Goal: Information Seeking & Learning: Find specific fact

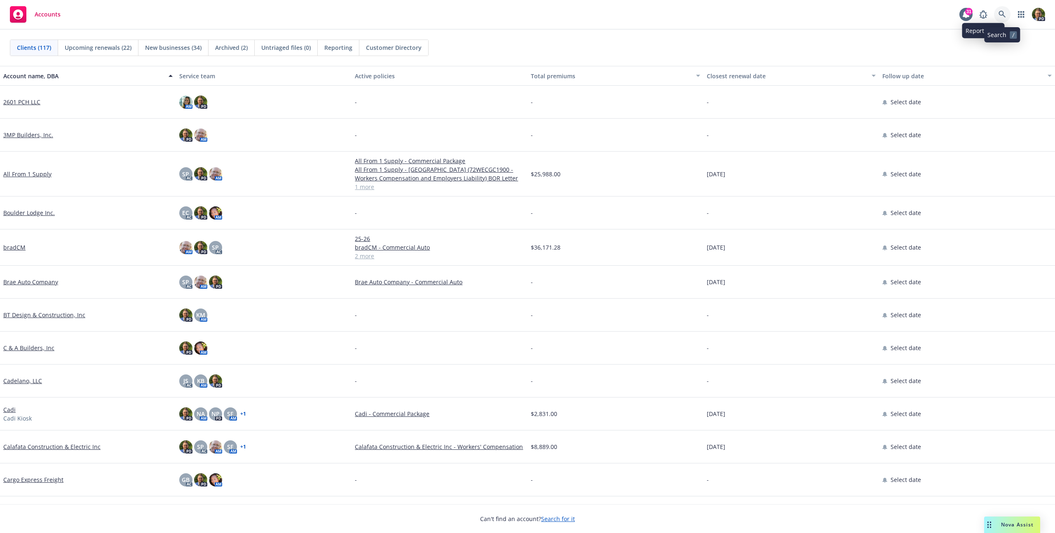
click at [1005, 16] on icon at bounding box center [1001, 14] width 7 height 7
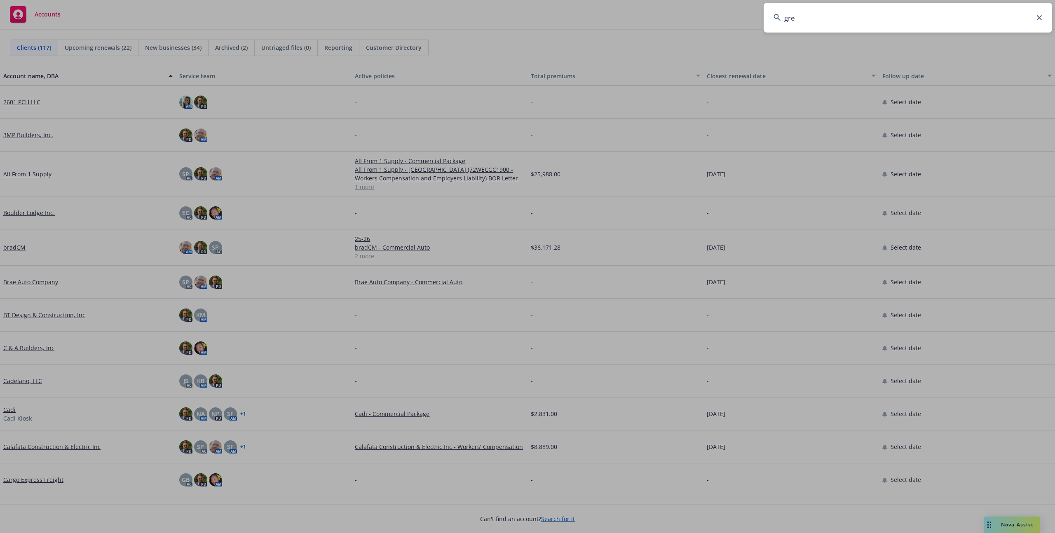
type input "gree"
